Goal: Task Accomplishment & Management: Use online tool/utility

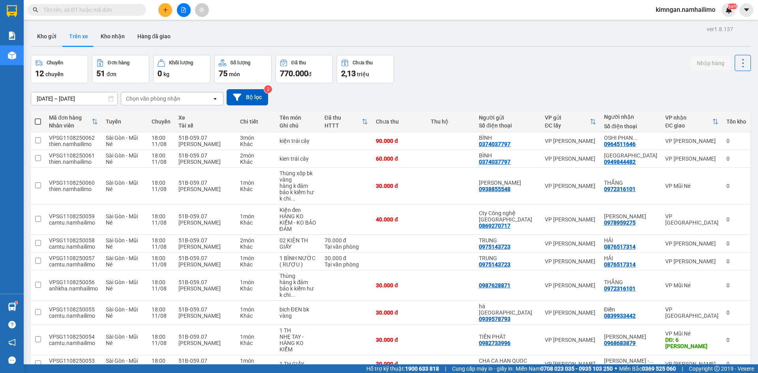
click at [147, 100] on div "Chọn văn phòng nhận" at bounding box center [153, 99] width 54 height 8
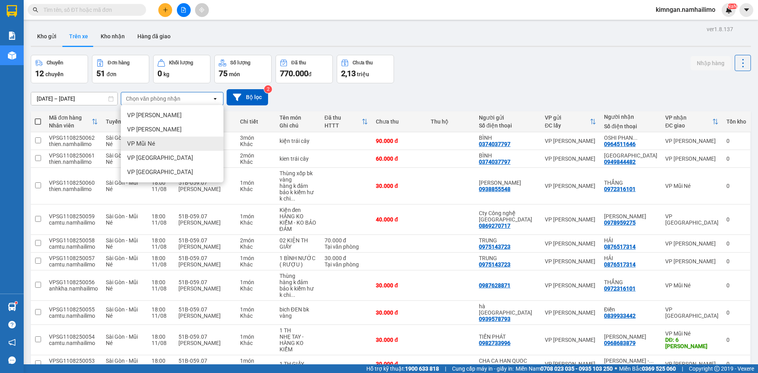
click at [168, 139] on div "VP Mũi Né" at bounding box center [172, 144] width 103 height 14
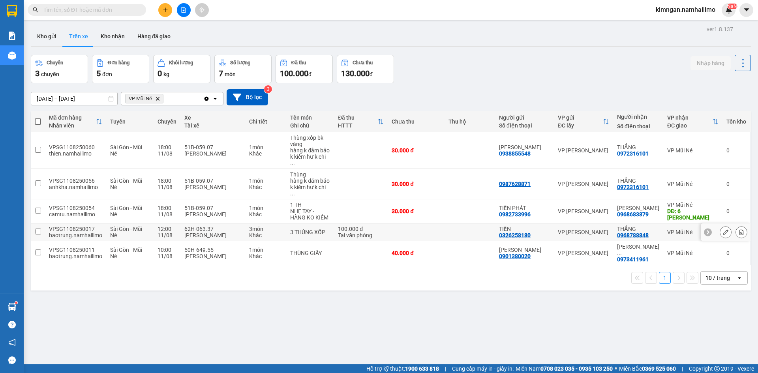
click at [39, 229] on input "checkbox" at bounding box center [38, 232] width 6 height 6
checkbox input "true"
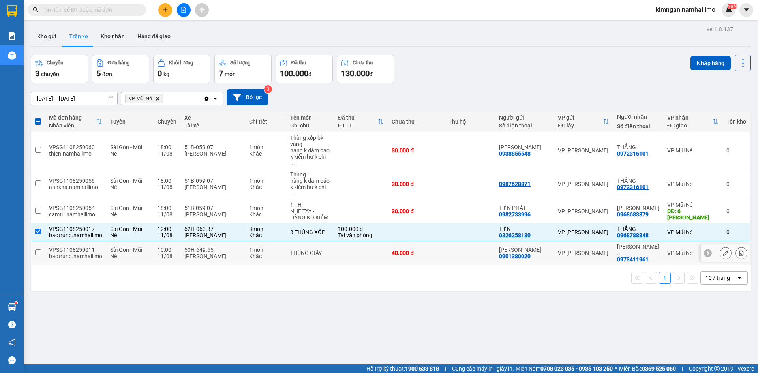
click at [44, 241] on td at bounding box center [38, 253] width 14 height 24
checkbox input "true"
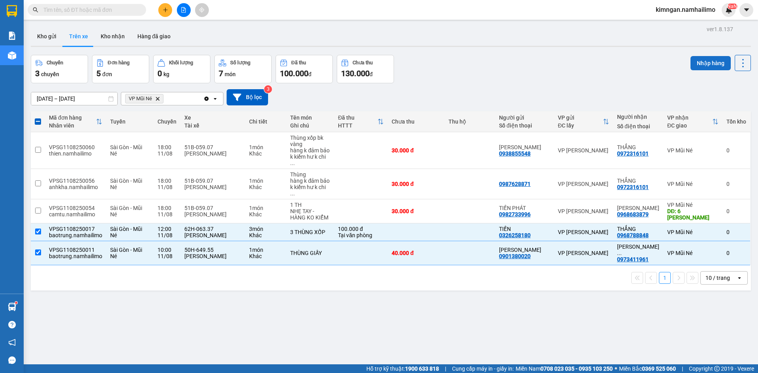
click at [699, 61] on button "Nhập hàng" at bounding box center [711, 63] width 40 height 14
checkbox input "false"
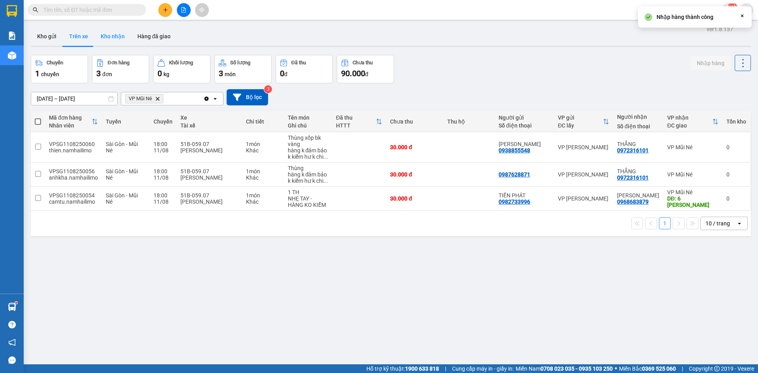
click at [109, 37] on button "Kho nhận" at bounding box center [112, 36] width 37 height 19
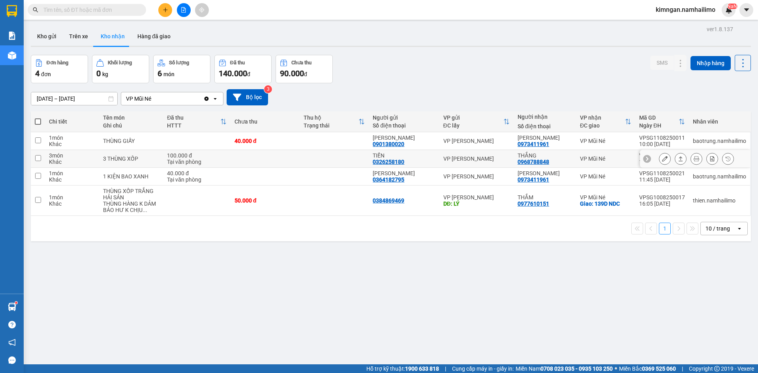
click at [662, 161] on button at bounding box center [665, 159] width 11 height 14
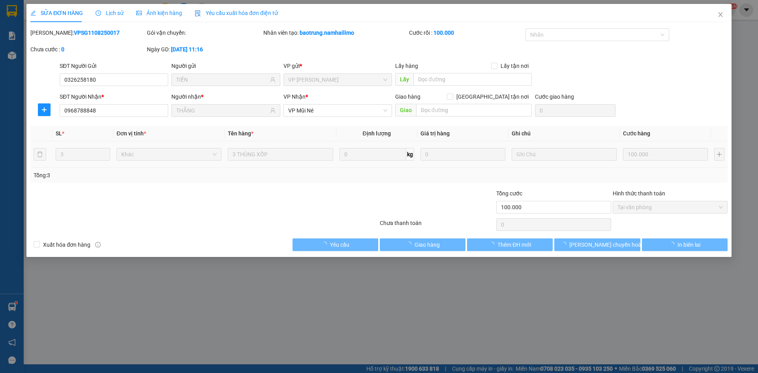
type input "0326258180"
type input "TIẾN"
type input "0968788848"
type input "THẮNG"
type input "100.000"
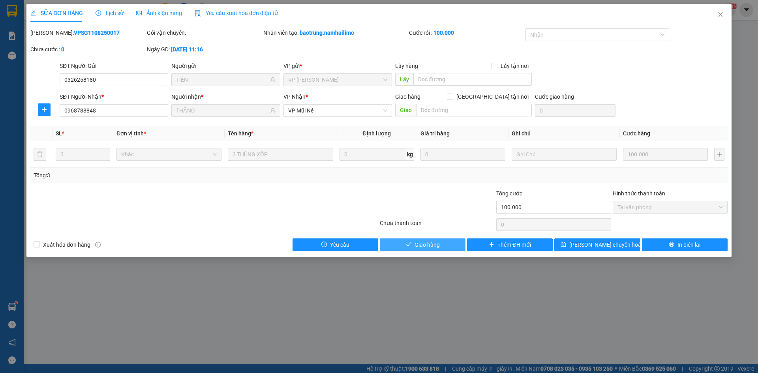
click at [430, 244] on span "Giao hàng" at bounding box center [427, 245] width 25 height 9
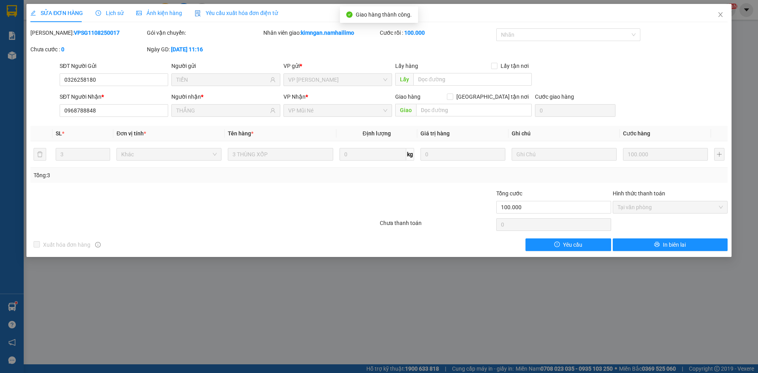
click at [542, 344] on div "SỬA ĐƠN HÀNG Lịch sử Ảnh kiện hàng Yêu cầu xuất hóa đơn điện tử Total Paid Fee …" at bounding box center [379, 186] width 758 height 373
click at [717, 18] on span "Close" at bounding box center [721, 15] width 22 height 22
